Goal: Task Accomplishment & Management: Use online tool/utility

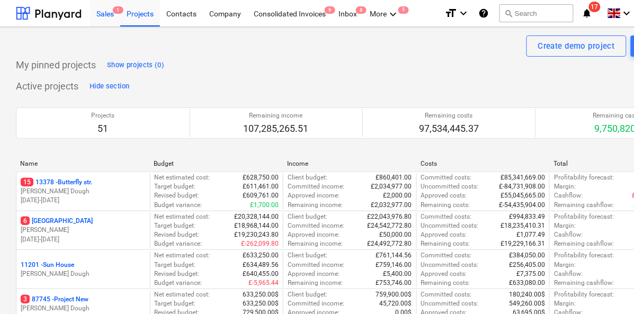
click at [108, 11] on div "Sales 1" at bounding box center [105, 12] width 30 height 27
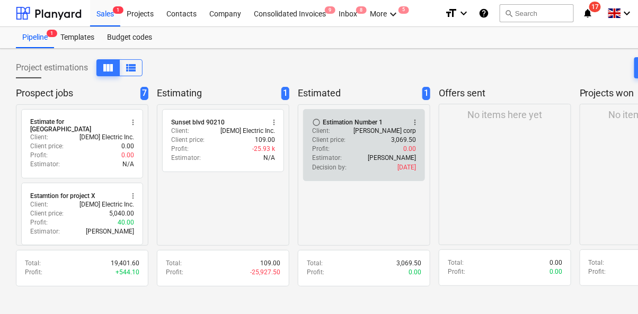
click at [352, 145] on div "Profit : 0.00" at bounding box center [364, 149] width 104 height 9
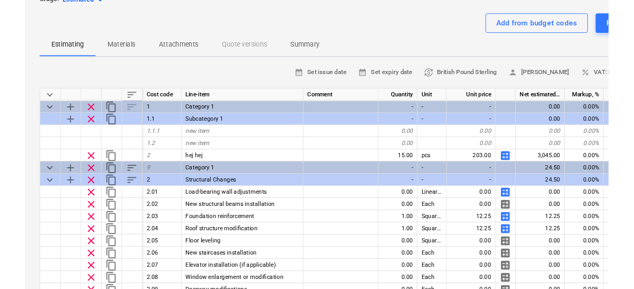
scroll to position [68, 0]
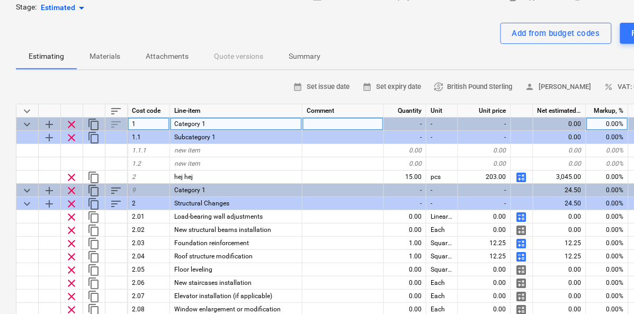
click at [72, 124] on span "clear" at bounding box center [71, 124] width 13 height 13
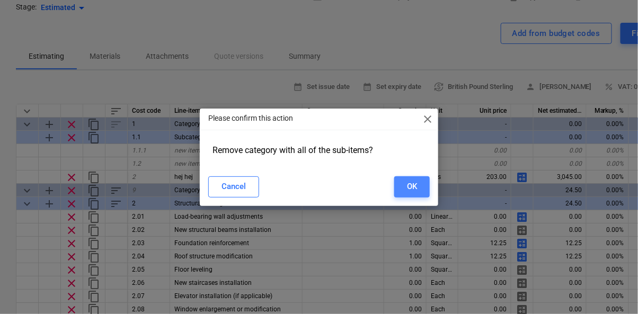
click at [394, 183] on button "OK" at bounding box center [412, 186] width 36 height 21
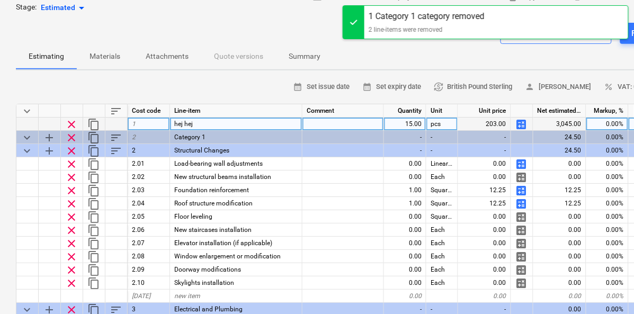
click at [76, 118] on span "clear" at bounding box center [71, 124] width 13 height 13
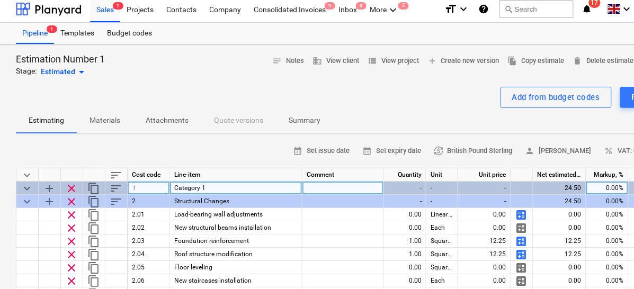
scroll to position [0, 0]
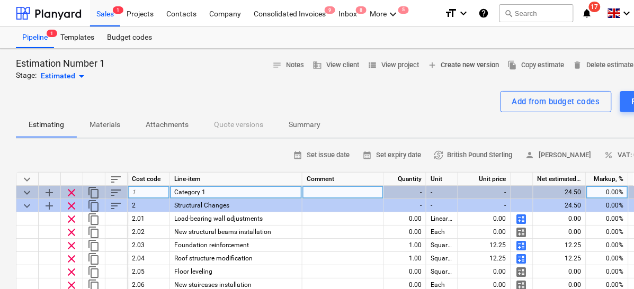
click at [440, 60] on span "add Create new version" at bounding box center [464, 65] width 72 height 12
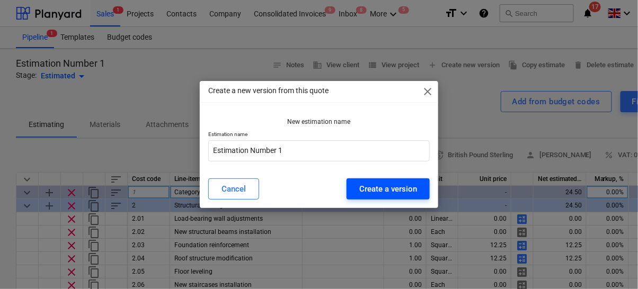
click at [368, 185] on div "Create a version" at bounding box center [388, 189] width 58 height 14
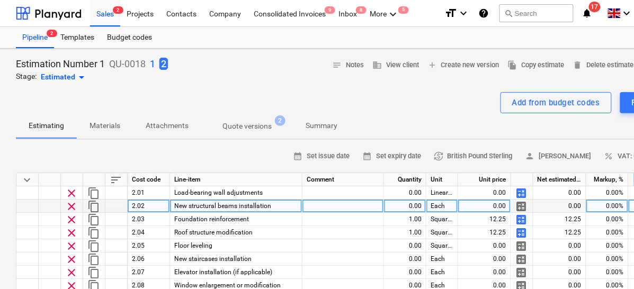
click at [521, 204] on span "calculate" at bounding box center [522, 206] width 13 height 13
type textarea "x"
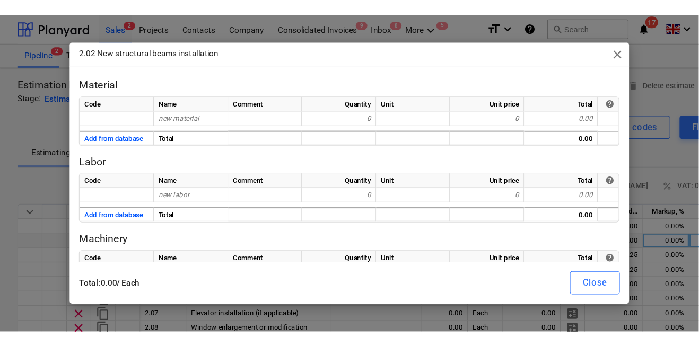
scroll to position [27, 0]
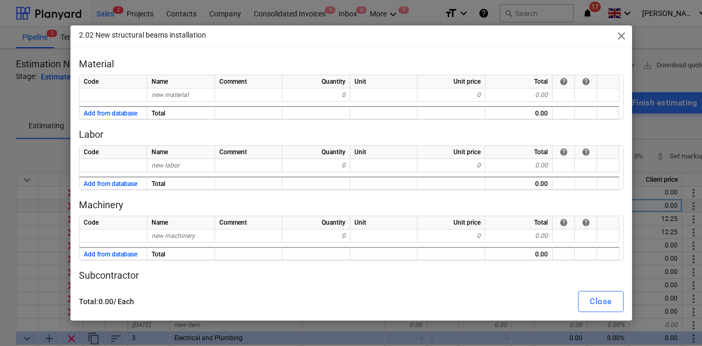
click at [300, 66] on p "Material" at bounding box center [351, 64] width 545 height 13
click at [193, 93] on div "new material" at bounding box center [181, 95] width 68 height 13
type input "thing"
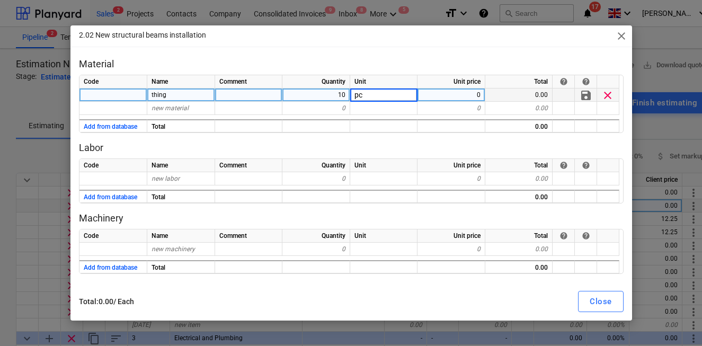
type input "pcs"
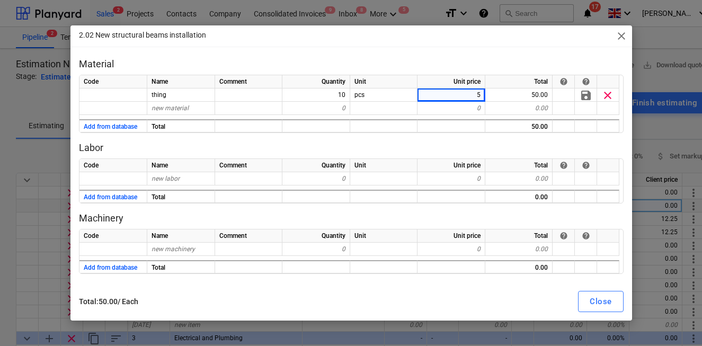
click at [260, 41] on div "2.02 New structural beams installation close" at bounding box center [351, 35] width 562 height 21
click at [596, 296] on div "Close" at bounding box center [601, 302] width 22 height 14
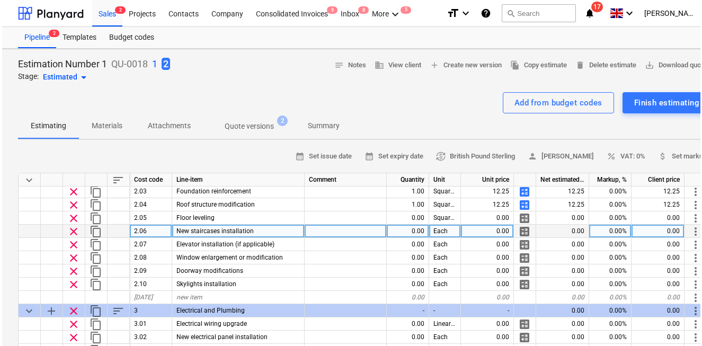
scroll to position [54, 0]
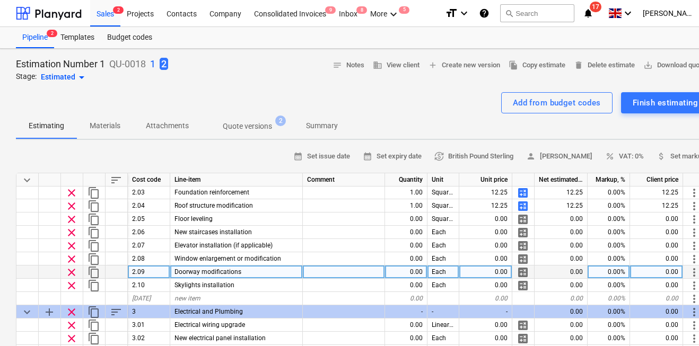
click at [413, 270] on div "0.00" at bounding box center [406, 272] width 42 height 13
type input "1"
click at [522, 269] on span "calculate" at bounding box center [522, 272] width 13 height 13
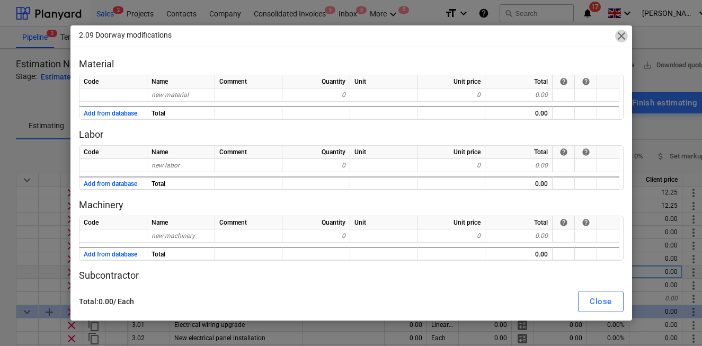
click at [626, 35] on span "close" at bounding box center [621, 36] width 13 height 13
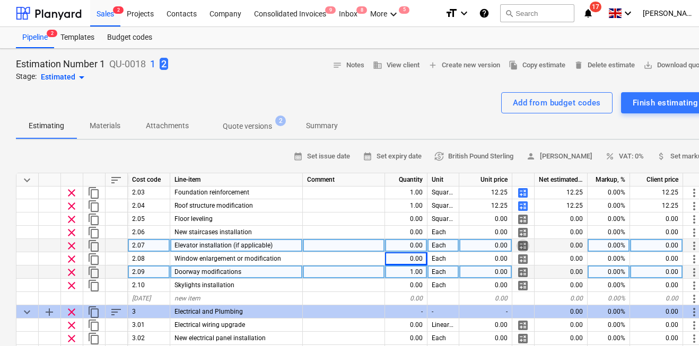
click at [520, 248] on span "calculate" at bounding box center [522, 246] width 13 height 13
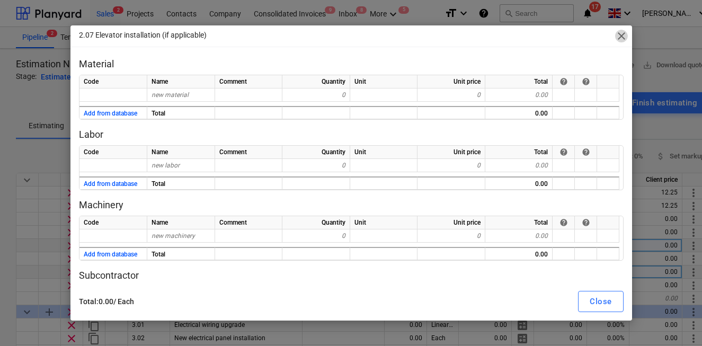
click at [620, 37] on span "close" at bounding box center [621, 36] width 13 height 13
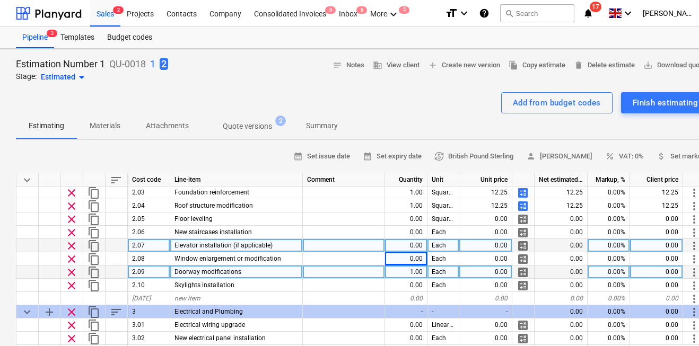
click at [521, 271] on span "calculate" at bounding box center [522, 272] width 13 height 13
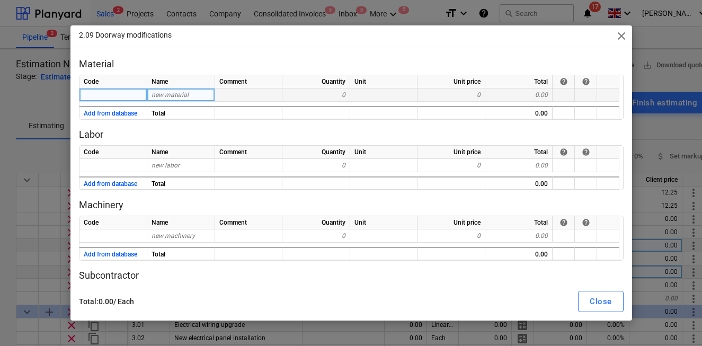
click at [169, 92] on span "new material" at bounding box center [170, 94] width 37 height 7
type input "thing"
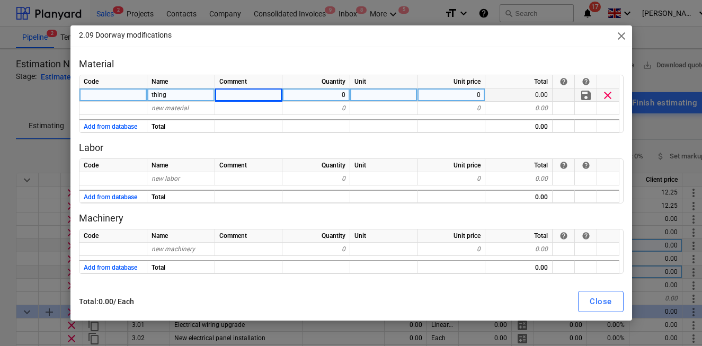
click at [620, 38] on span "close" at bounding box center [621, 36] width 13 height 13
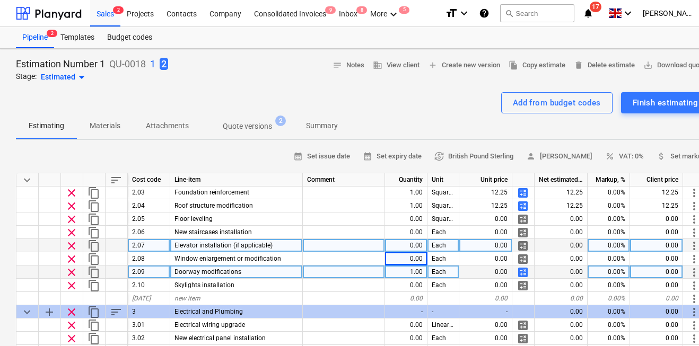
click at [621, 38] on div "Pipeline 2 Templates Budget codes" at bounding box center [362, 37] width 693 height 21
click at [524, 243] on span "calculate" at bounding box center [522, 246] width 13 height 13
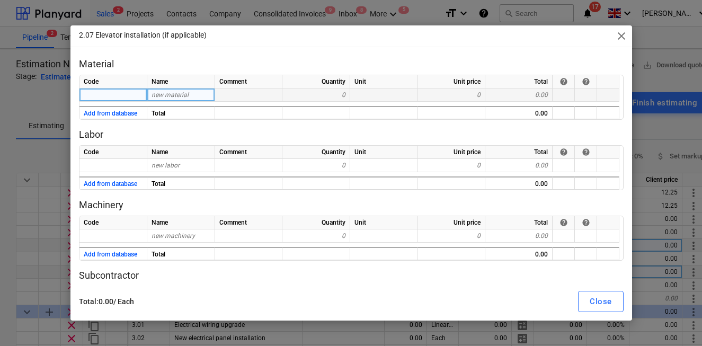
click at [165, 98] on span "new material" at bounding box center [170, 94] width 37 height 7
type input "hey"
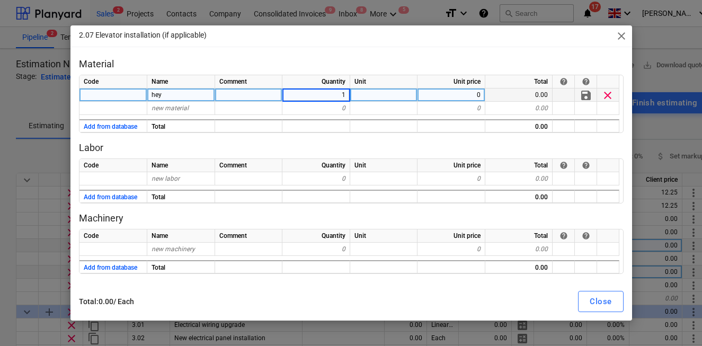
type input "10"
type input "100"
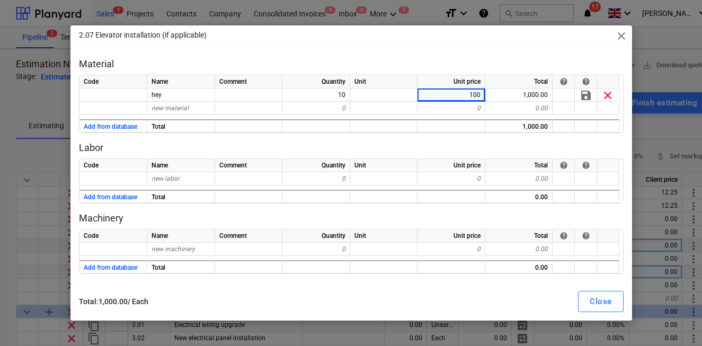
click at [246, 54] on div "2.07 Elevator installation (if applicable) close Material Code Name Comment Qua…" at bounding box center [351, 172] width 562 height 295
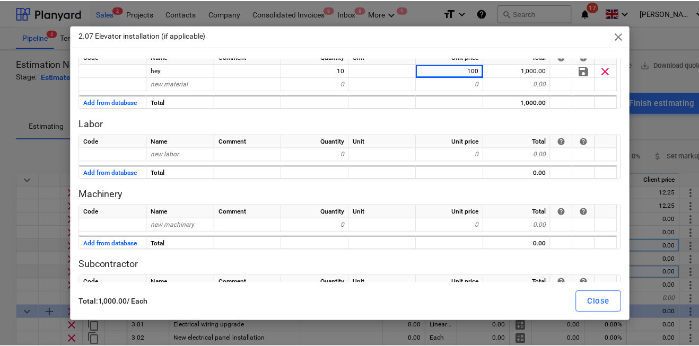
scroll to position [70, 0]
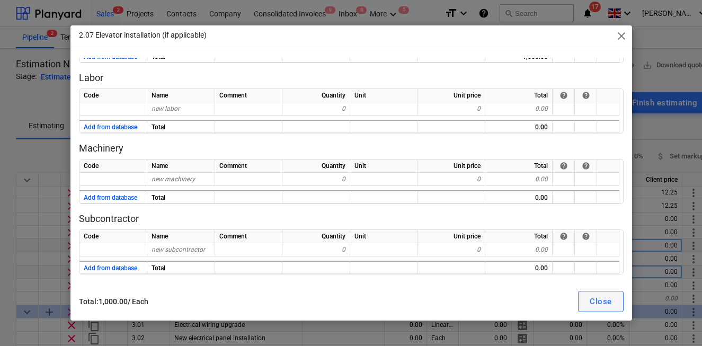
click at [594, 297] on div "Close" at bounding box center [601, 302] width 22 height 14
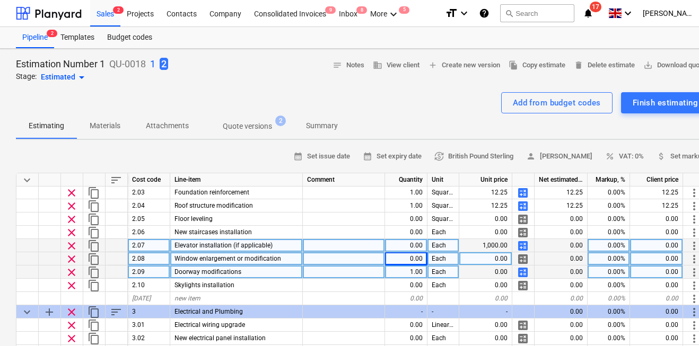
click at [415, 259] on div "0.00" at bounding box center [406, 258] width 42 height 13
type input "2"
click at [417, 248] on div "0.00" at bounding box center [406, 245] width 42 height 13
type input "2"
click at [412, 258] on div "2.00" at bounding box center [406, 258] width 42 height 13
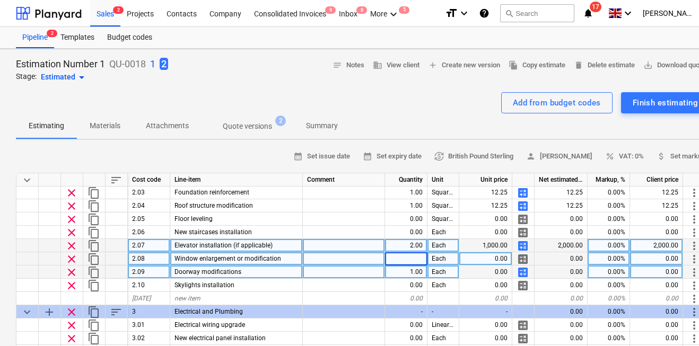
click at [394, 254] on input at bounding box center [406, 258] width 42 height 13
click at [378, 266] on div at bounding box center [344, 272] width 82 height 13
